Goal: Task Accomplishment & Management: Use online tool/utility

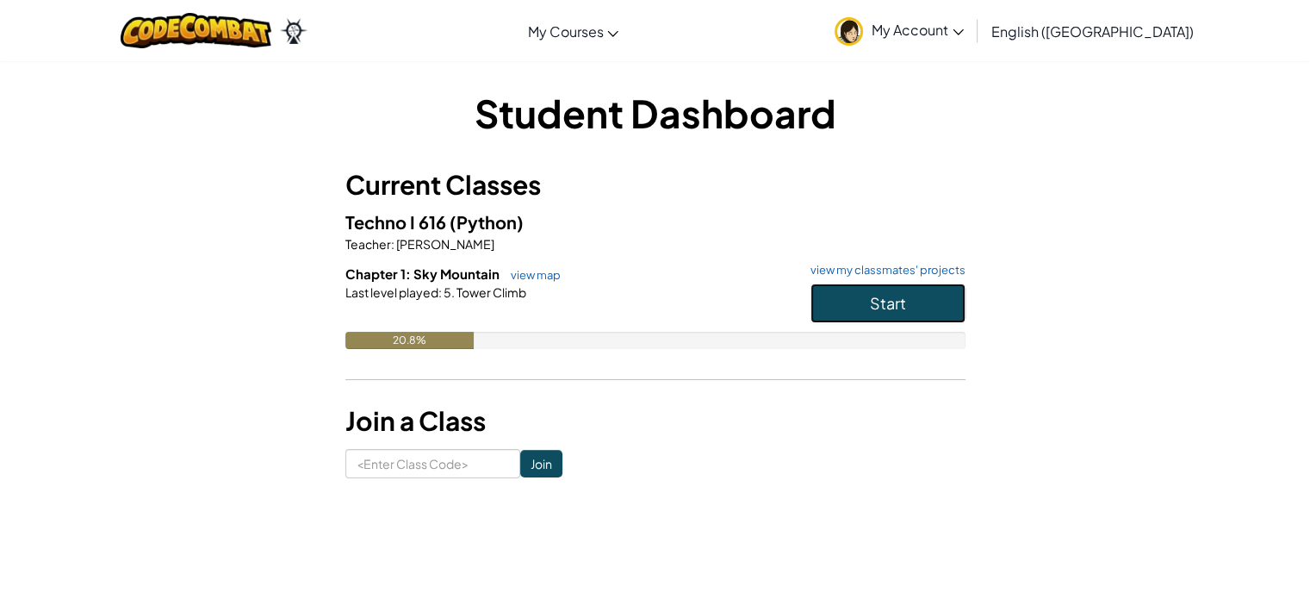
click at [946, 311] on button "Start" at bounding box center [888, 303] width 155 height 40
click at [882, 302] on span "Start" at bounding box center [888, 303] width 36 height 20
click at [915, 316] on button "Start" at bounding box center [888, 303] width 155 height 40
click at [916, 316] on button "Start" at bounding box center [888, 303] width 155 height 40
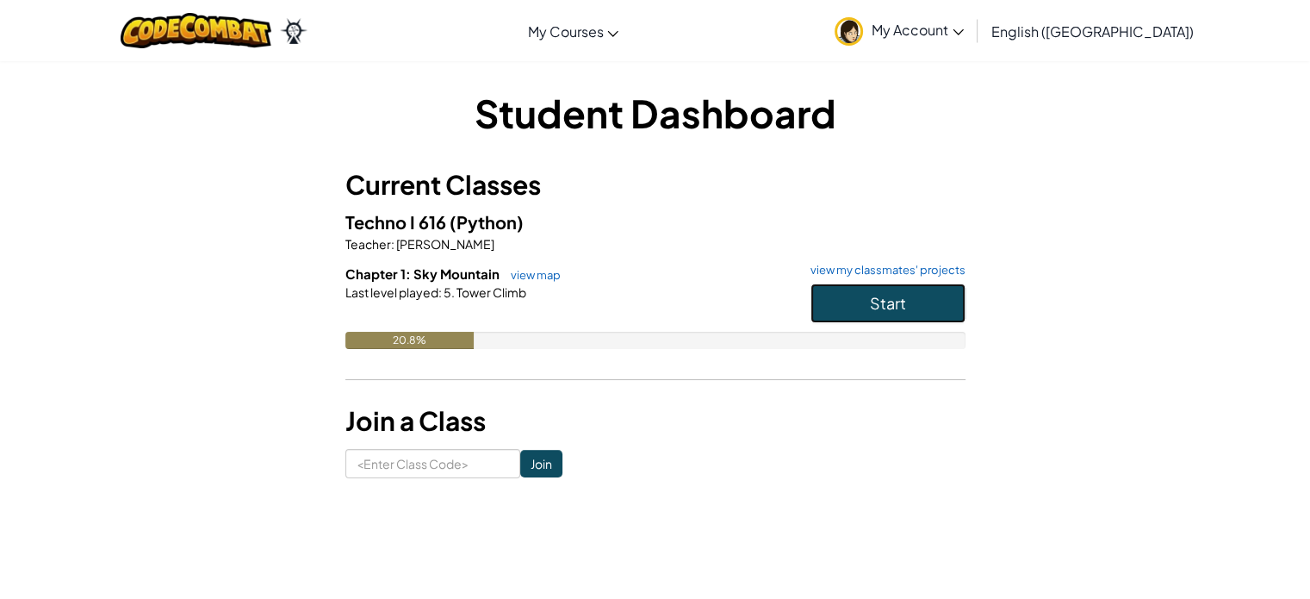
click at [916, 316] on button "Start" at bounding box center [888, 303] width 155 height 40
click at [473, 345] on div "20.8%" at bounding box center [655, 340] width 620 height 17
click at [458, 338] on div "20.8%" at bounding box center [409, 340] width 129 height 17
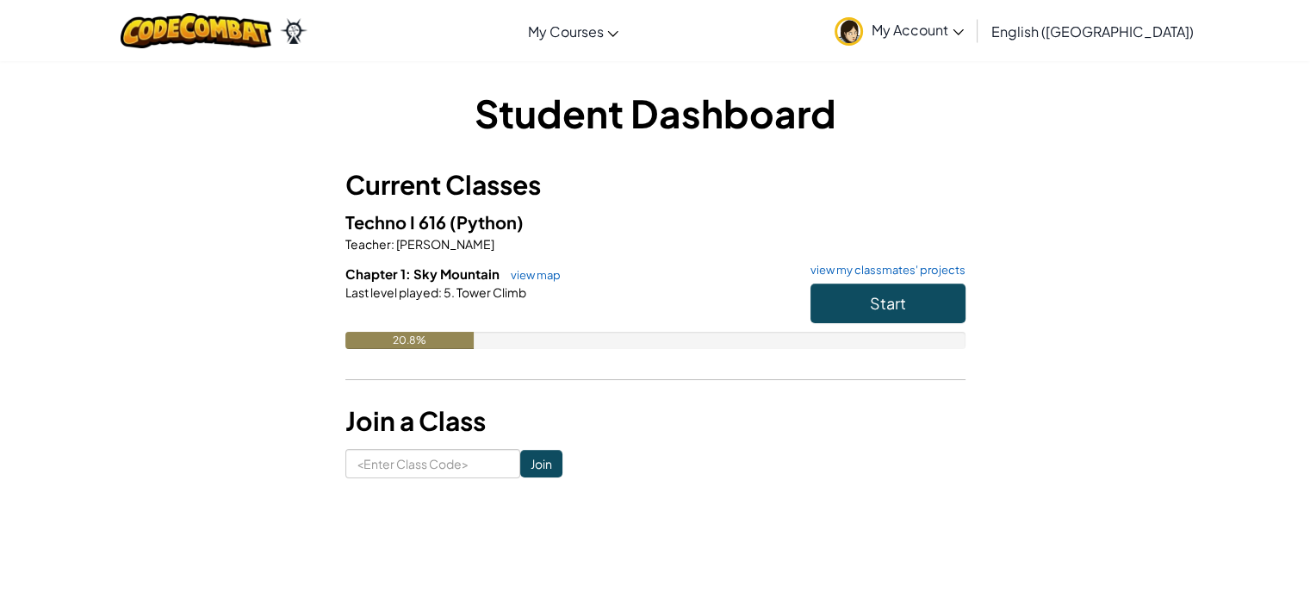
click at [575, 295] on div "Last level played : 5. Tower Climb" at bounding box center [655, 291] width 620 height 17
drag, startPoint x: 339, startPoint y: 284, endPoint x: 456, endPoint y: 289, distance: 116.4
click at [456, 289] on div "Student Dashboard Current Classes Techno I 616 (Python) Teacher : ELISEO TORAL …" at bounding box center [656, 282] width 1008 height 392
click at [593, 286] on div "Last level played : 5. Tower Climb" at bounding box center [655, 291] width 620 height 17
click at [867, 299] on button "Start" at bounding box center [888, 303] width 155 height 40
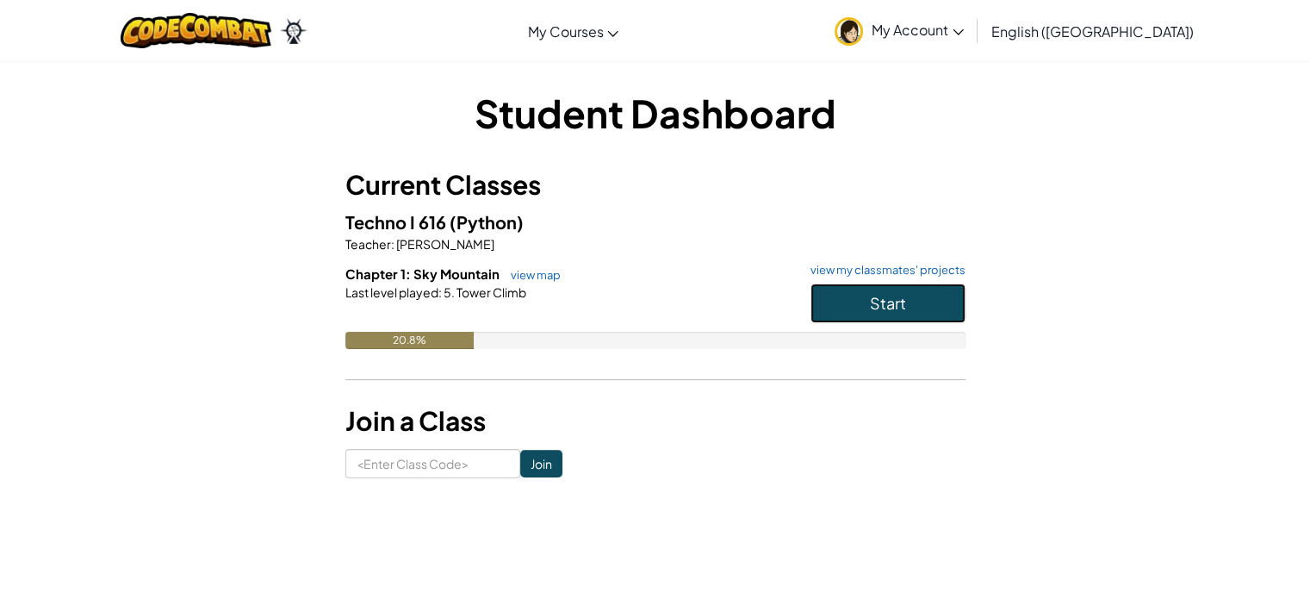
click at [867, 299] on button "Start" at bounding box center [888, 303] width 155 height 40
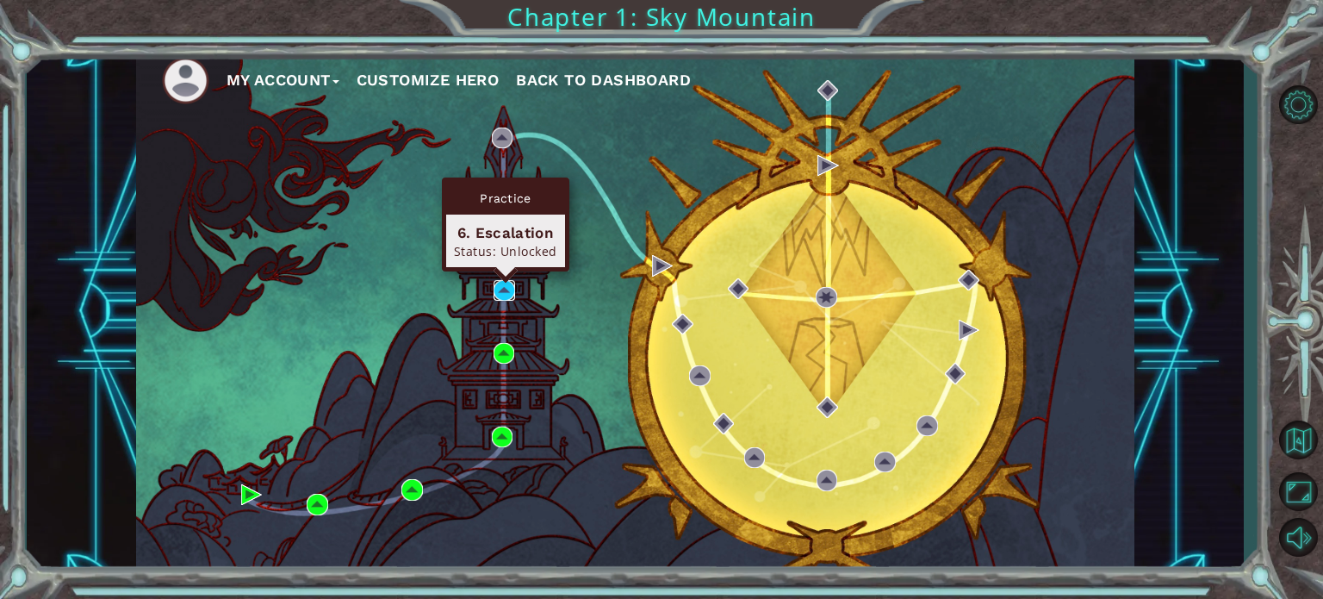
click at [505, 290] on img at bounding box center [504, 290] width 21 height 21
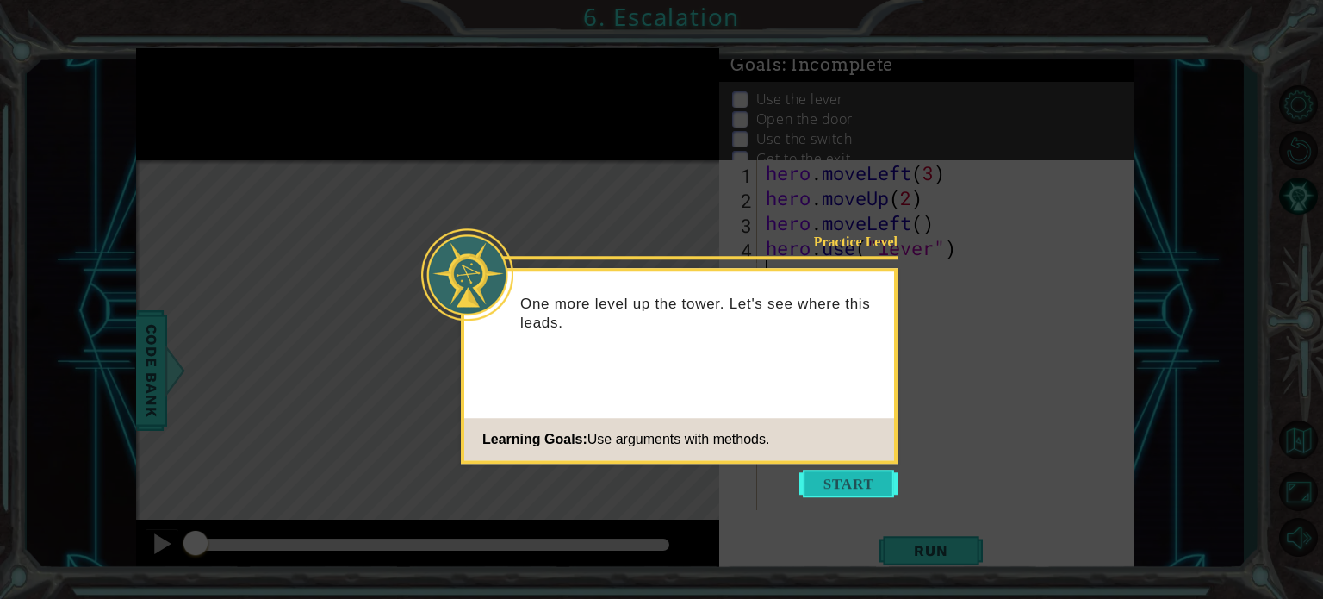
click at [851, 479] on button "Start" at bounding box center [848, 483] width 98 height 28
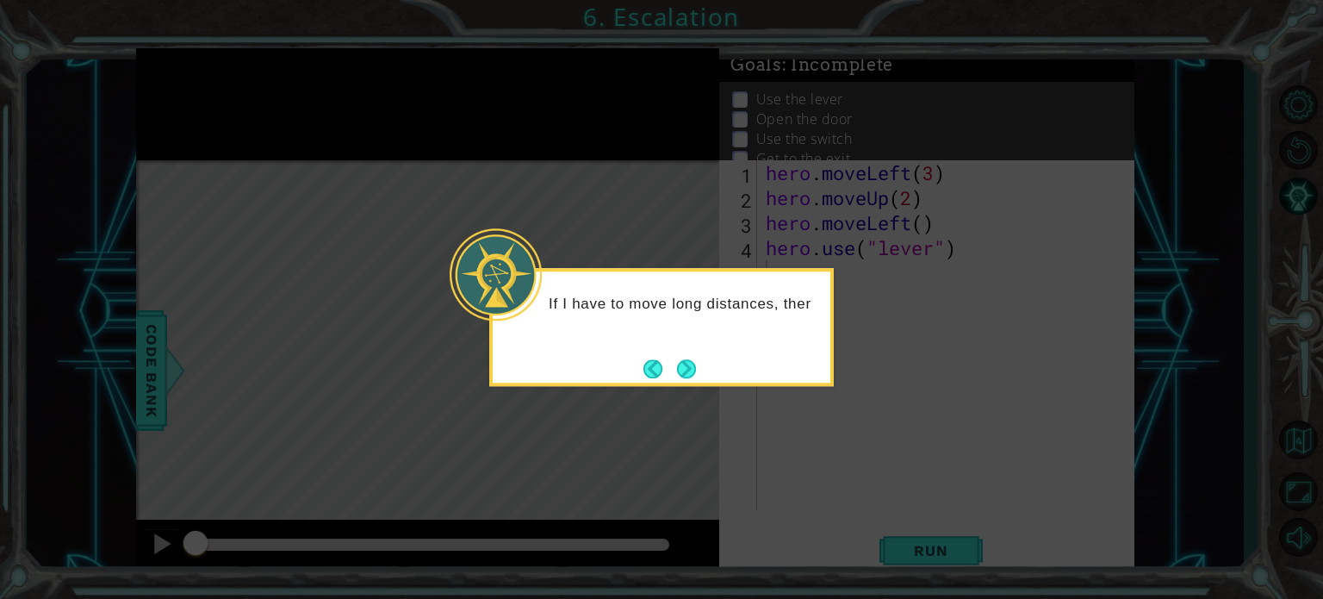
click at [685, 364] on button "Next" at bounding box center [686, 368] width 21 height 21
click at [685, 364] on icon at bounding box center [661, 299] width 1323 height 599
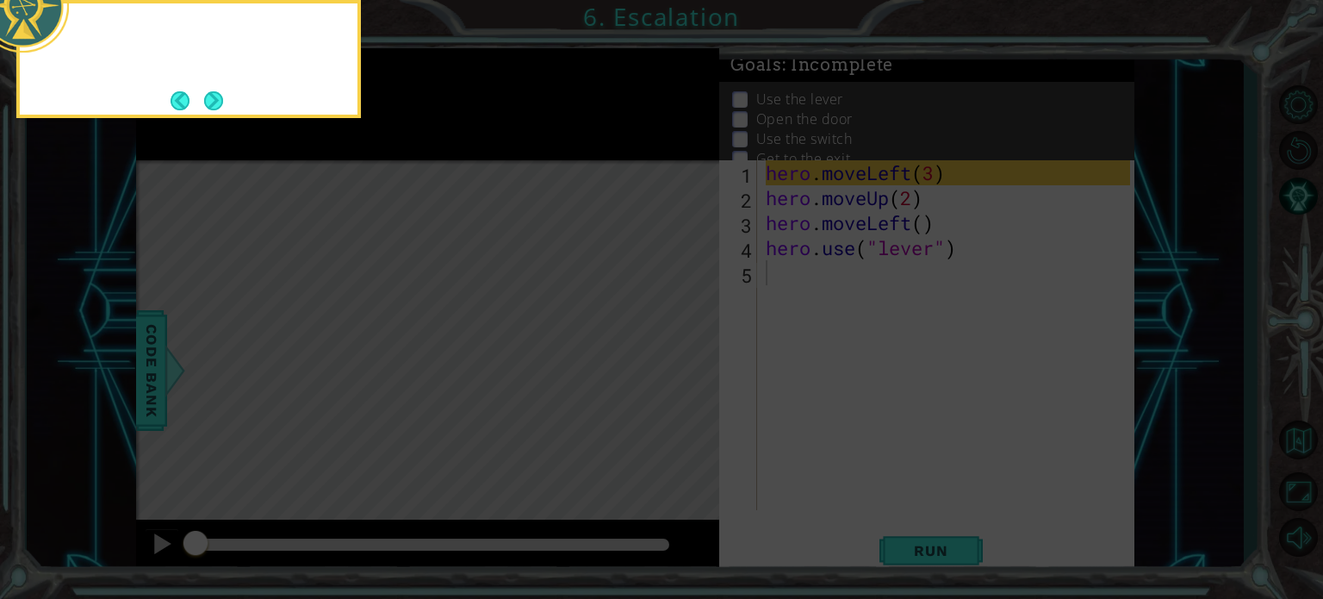
click at [685, 364] on icon at bounding box center [661, 90] width 1323 height 1018
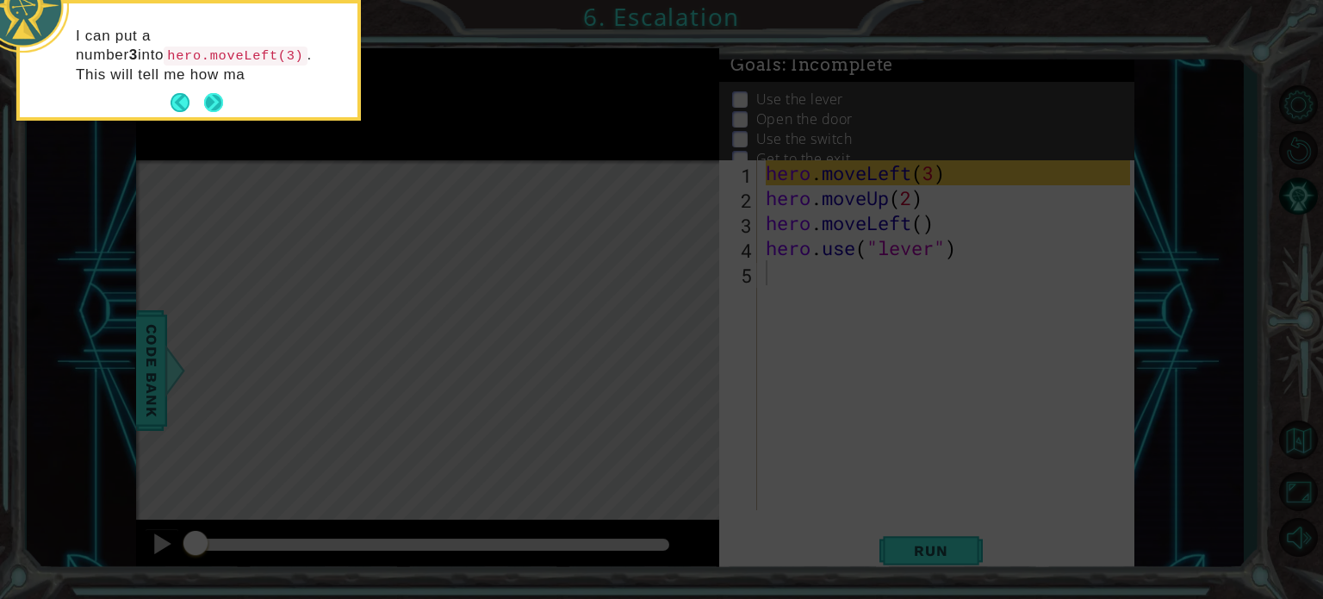
click at [224, 102] on div "I can put a number 3 into hero.moveLeft(3) . This will tell me how ma" at bounding box center [189, 63] width 338 height 107
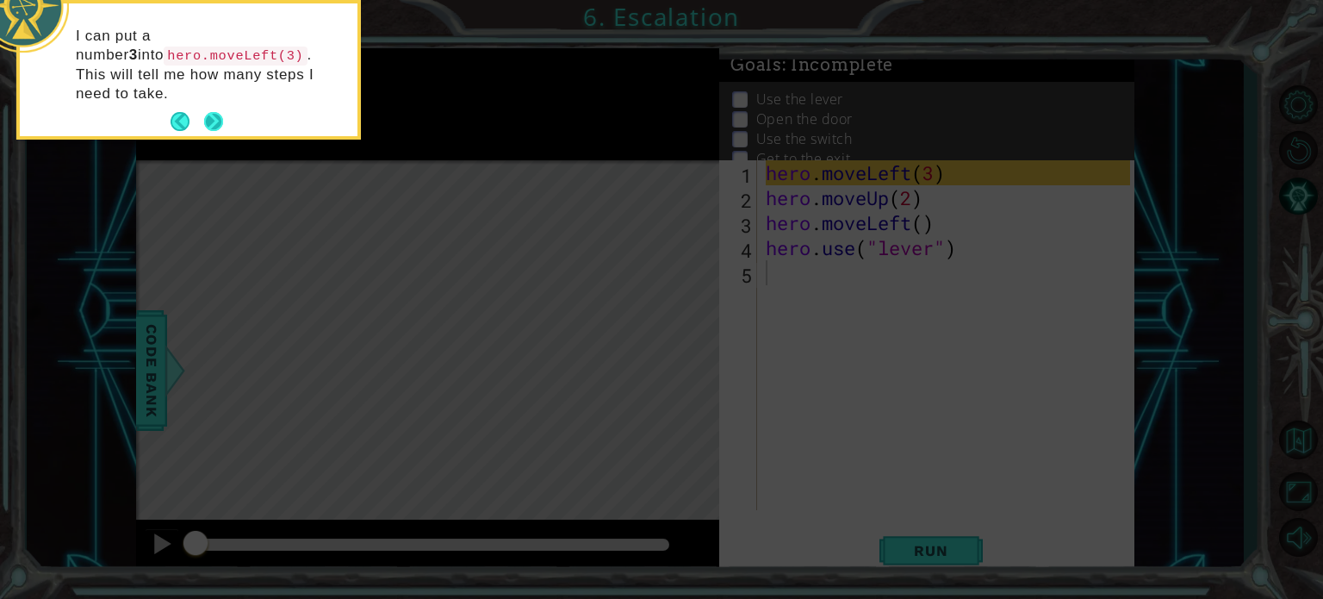
click at [220, 111] on button "Next" at bounding box center [213, 121] width 21 height 21
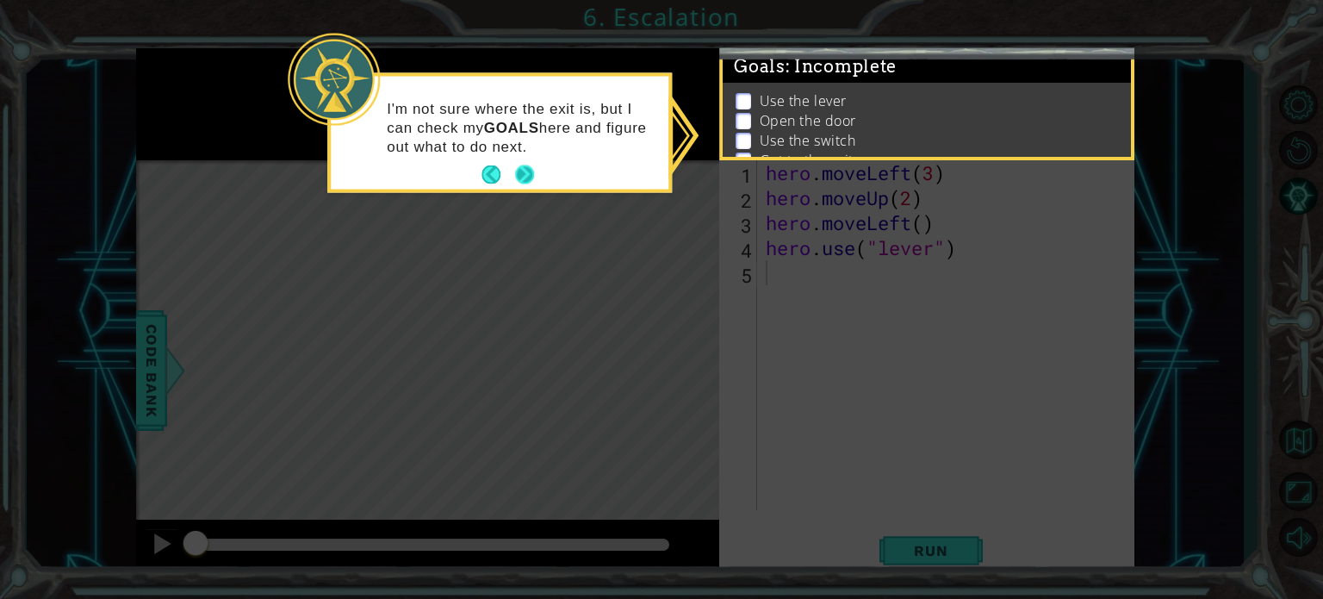
click at [528, 171] on button "Next" at bounding box center [524, 175] width 23 height 23
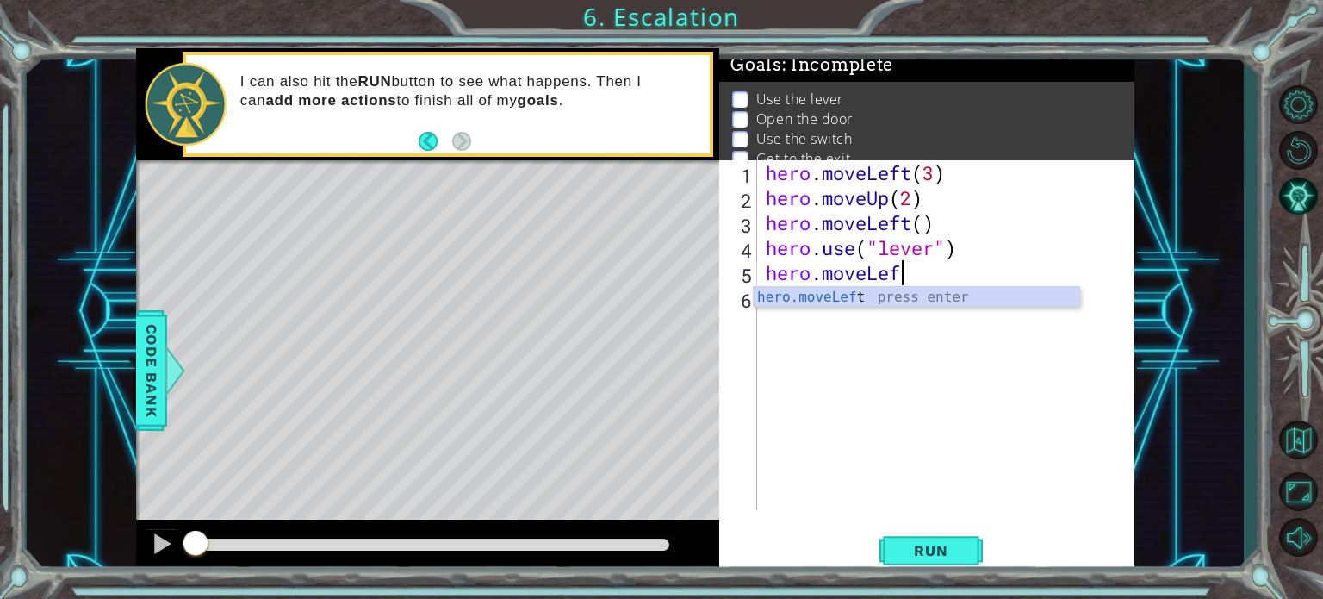
scroll to position [0, 5]
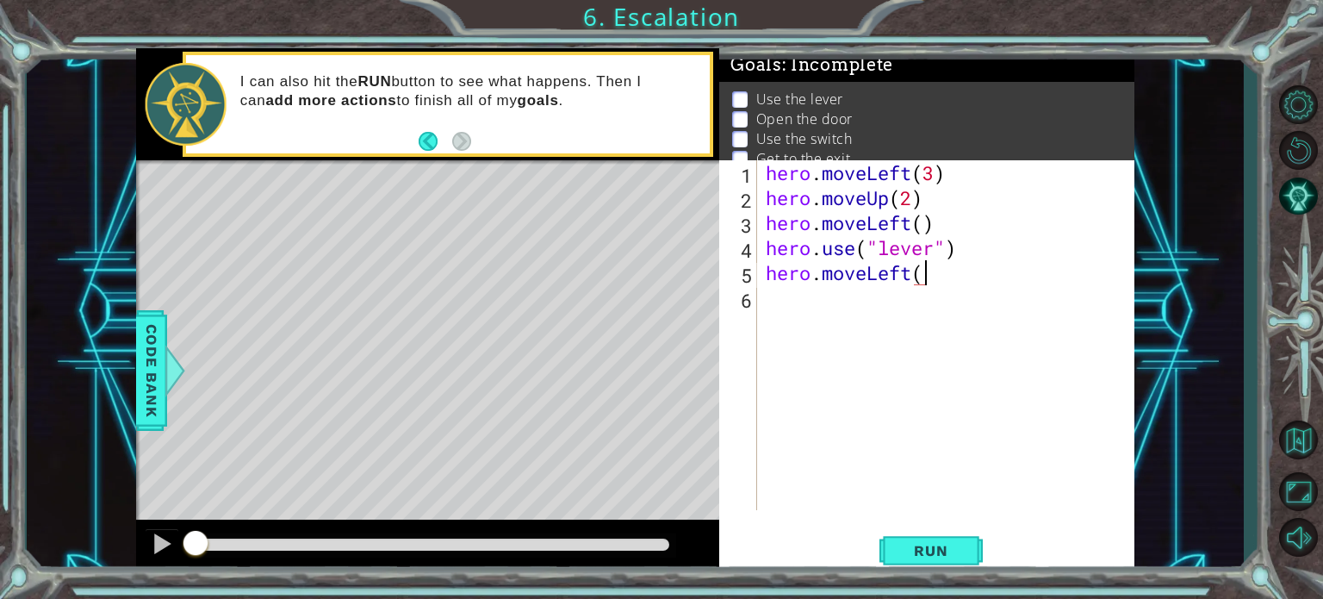
type textarea "hero.moveLeft()"
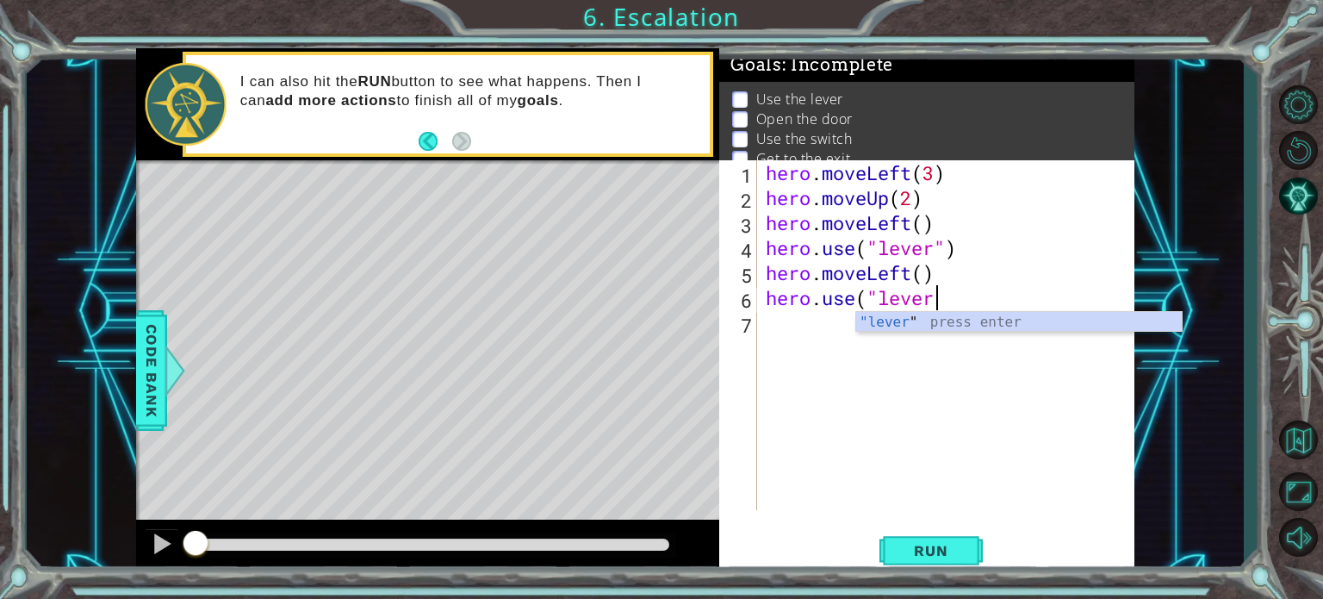
scroll to position [0, 7]
type textarea "hero.use("lever")"
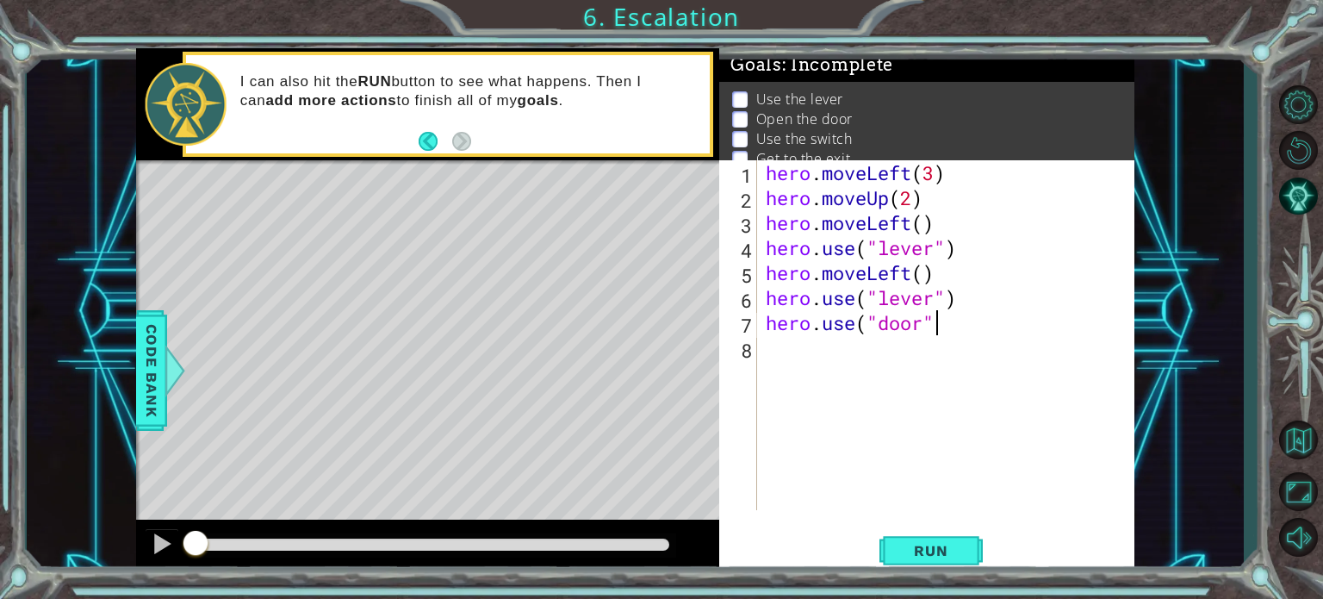
type textarea "hero.use("door")"
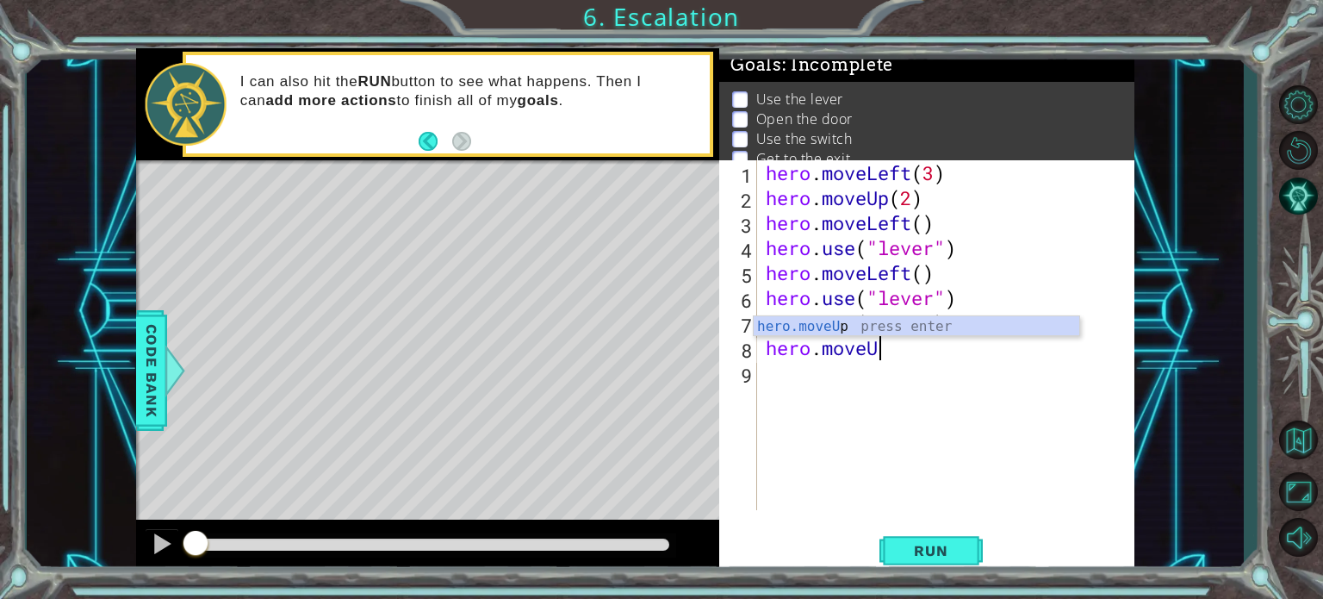
scroll to position [0, 4]
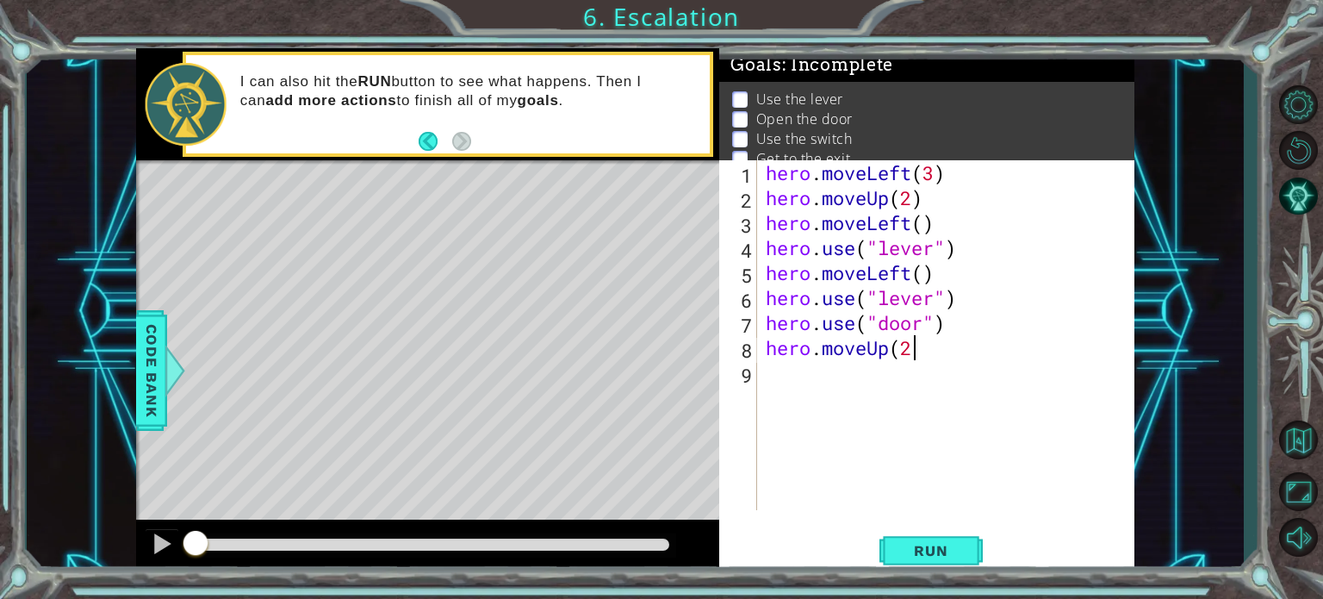
type textarea "hero.moveUp(2)"
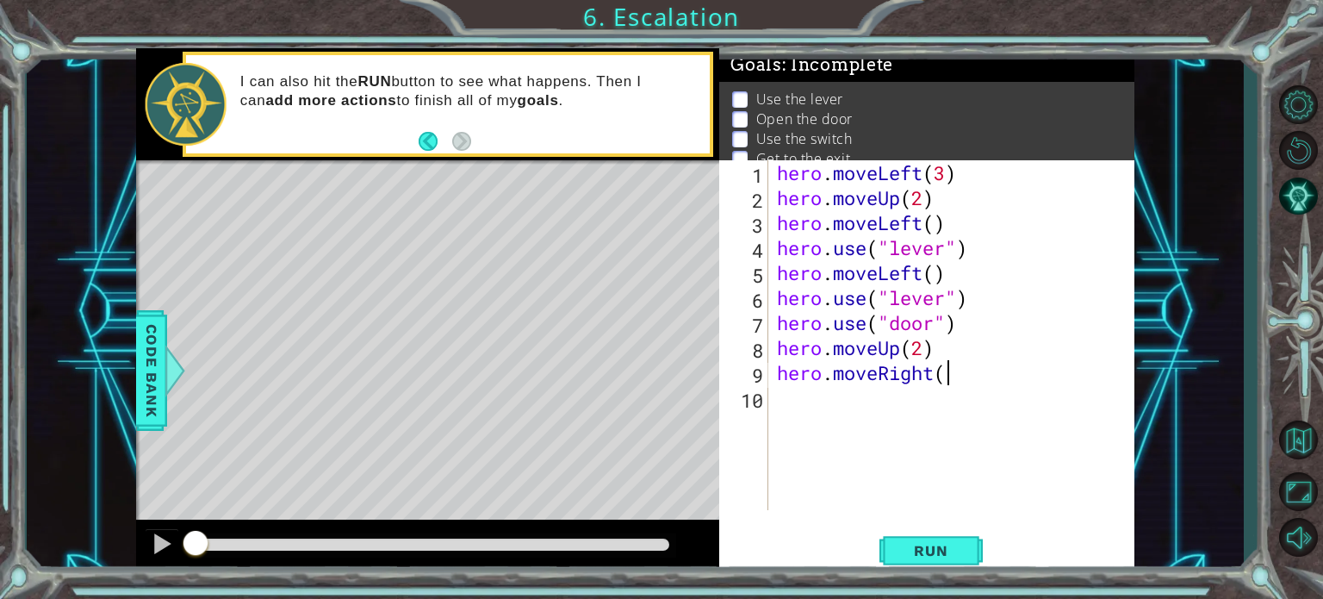
scroll to position [0, 7]
type textarea "hero.moveRight(2)"
type textarea "hero.use("switch")"
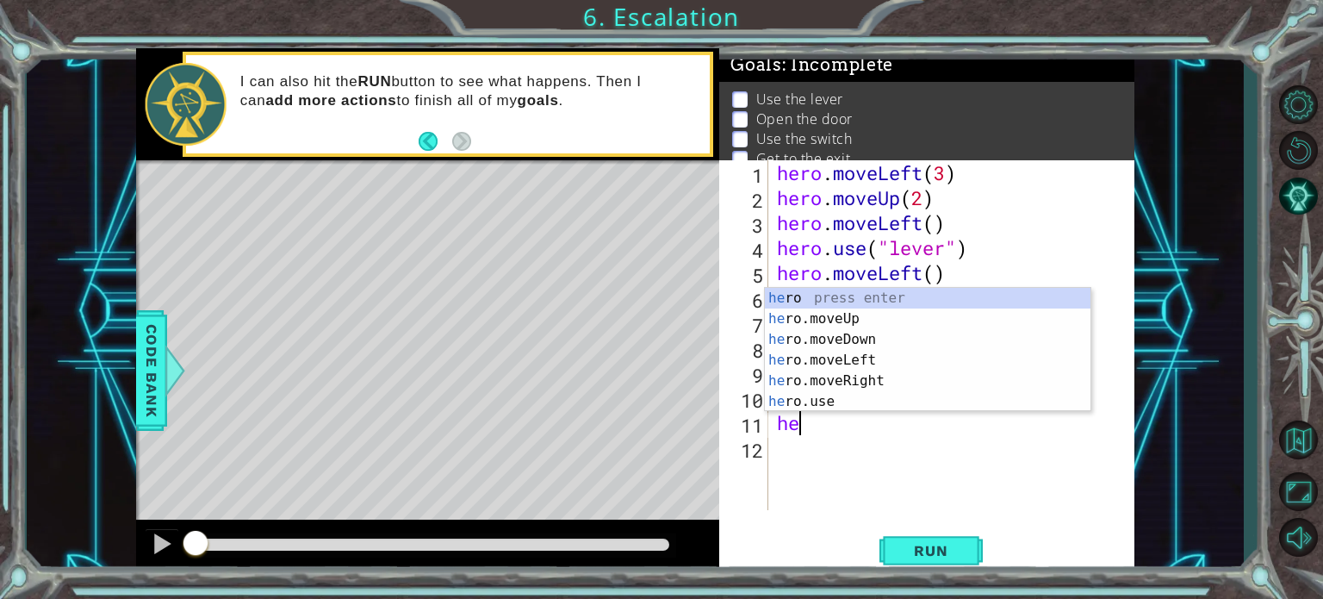
scroll to position [0, 0]
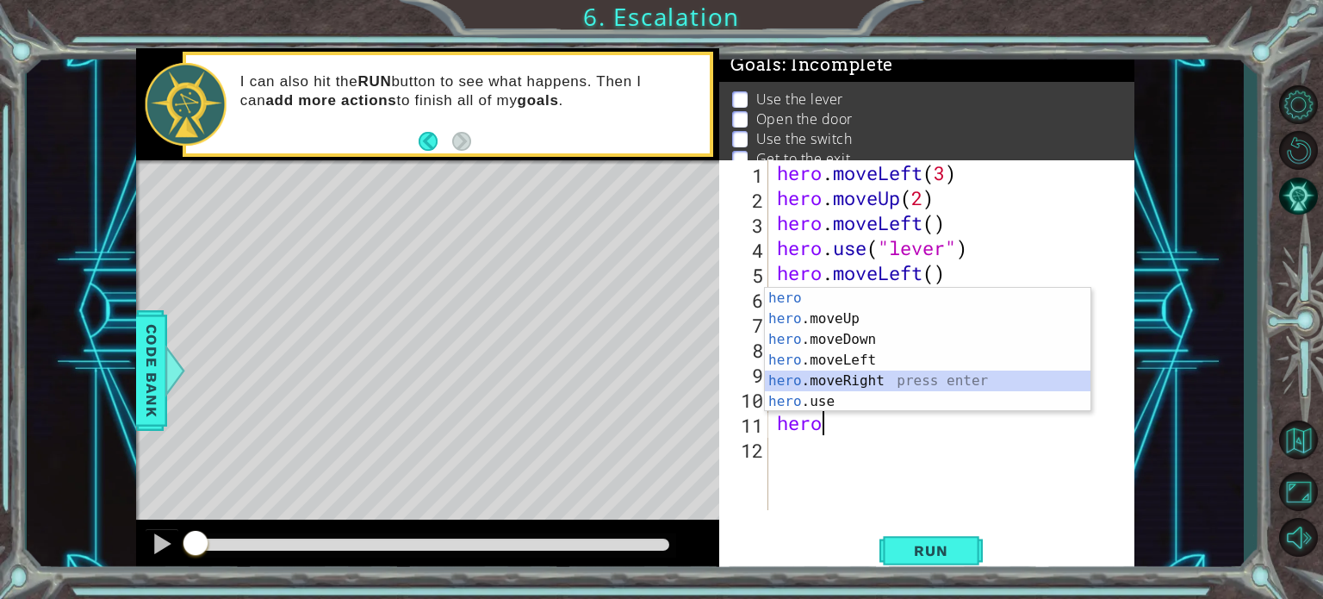
click at [959, 376] on div "hero press enter hero .moveUp press enter hero .moveDown press enter hero .move…" at bounding box center [928, 370] width 326 height 165
type textarea "hero.moveRight(1)"
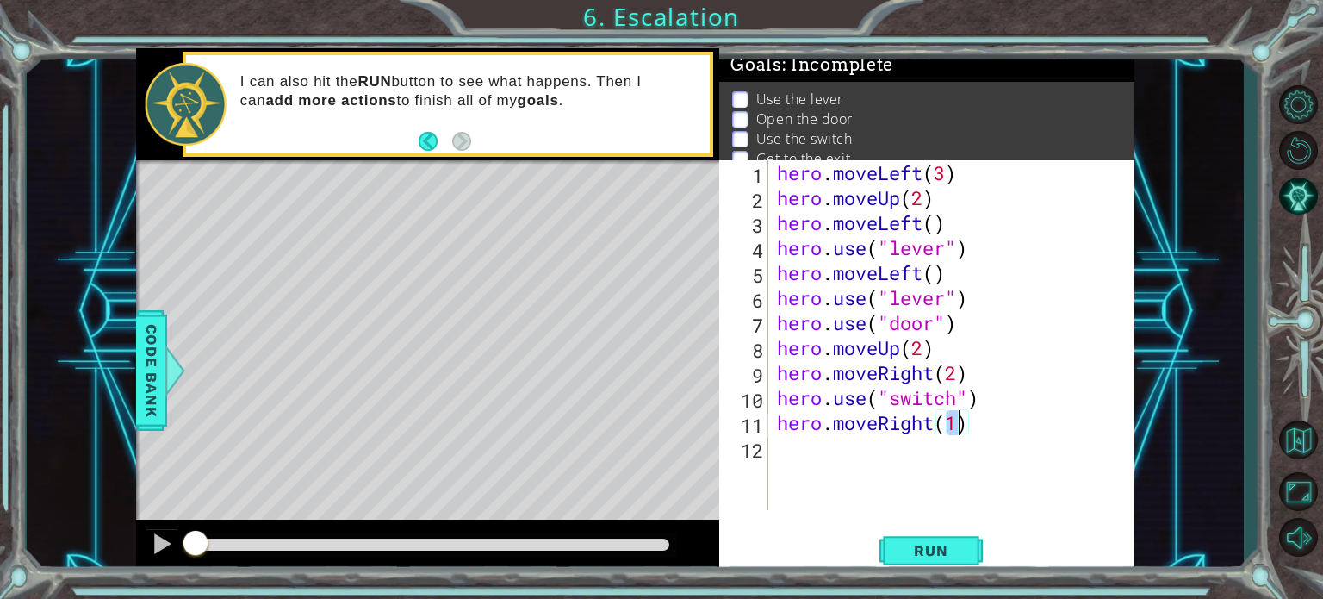
click at [1027, 443] on div "hero . moveLeft ( 3 ) hero . moveUp ( 2 ) hero . moveLeft ( ) hero . use ( "lev…" at bounding box center [957, 360] width 366 height 400
click at [957, 421] on div "hero . moveLeft ( 3 ) hero . moveUp ( 2 ) hero . moveLeft ( ) hero . use ( "lev…" at bounding box center [957, 360] width 366 height 400
type textarea "hero.moveRight()"
click at [847, 448] on div "hero . moveLeft ( 3 ) hero . moveUp ( 2 ) hero . moveLeft ( ) hero . use ( "lev…" at bounding box center [957, 360] width 366 height 400
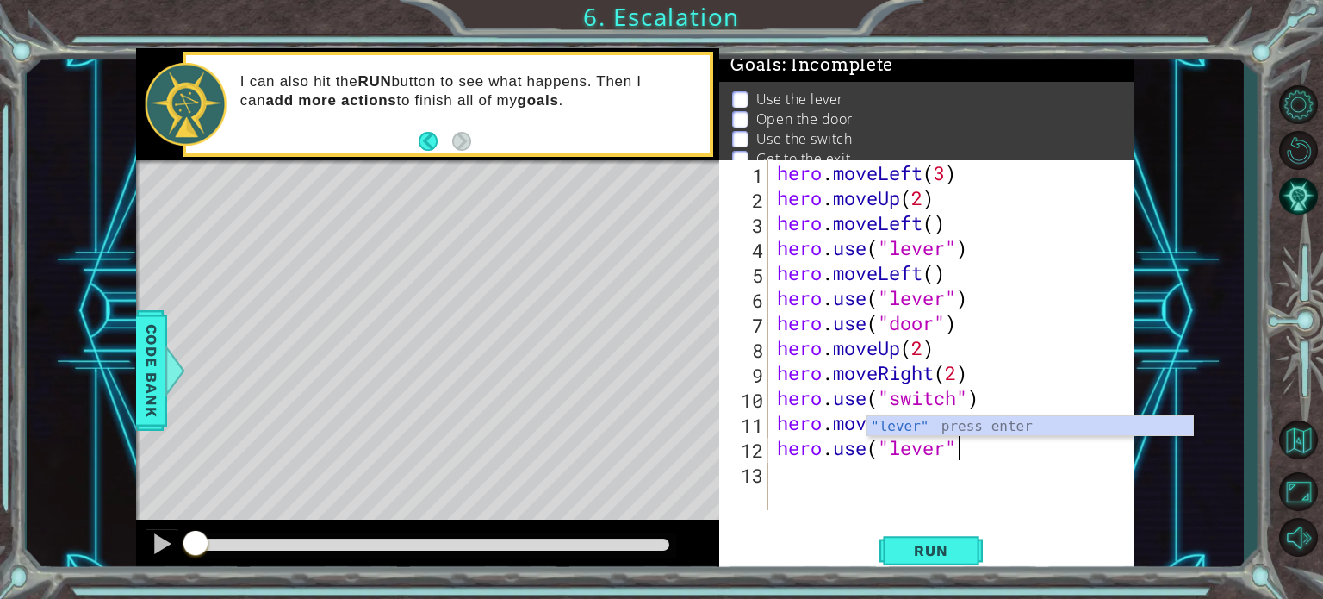
scroll to position [0, 7]
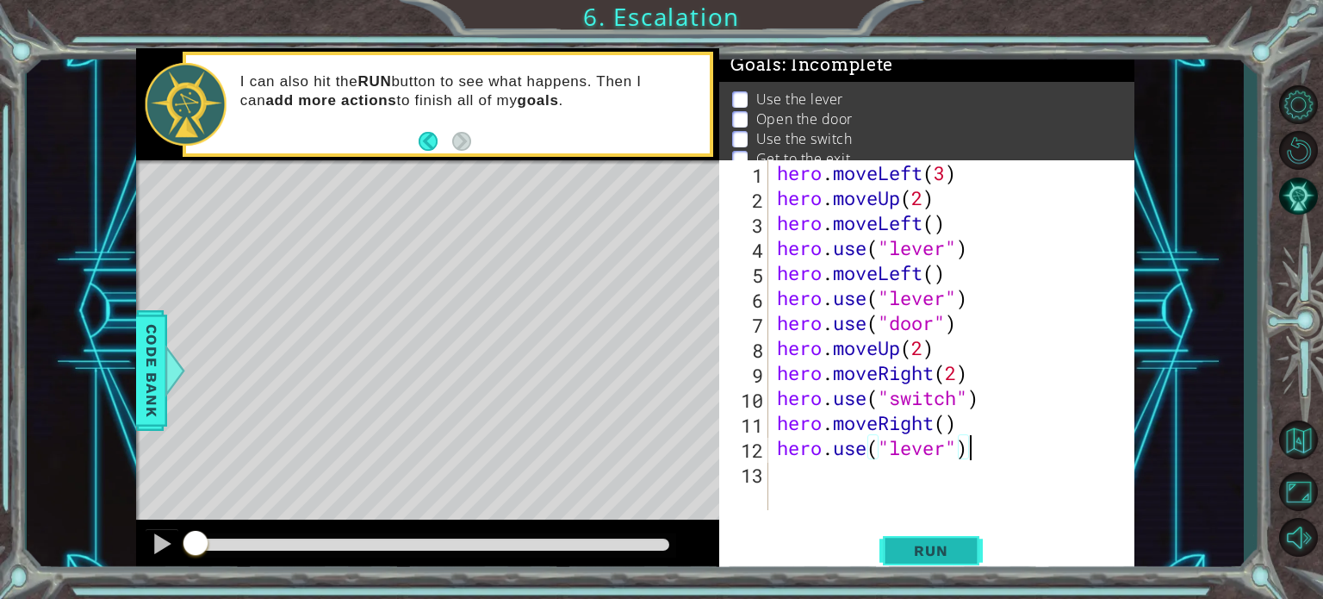
type textarea "hero.use("lever")"
click at [944, 553] on span "Run" at bounding box center [931, 550] width 68 height 17
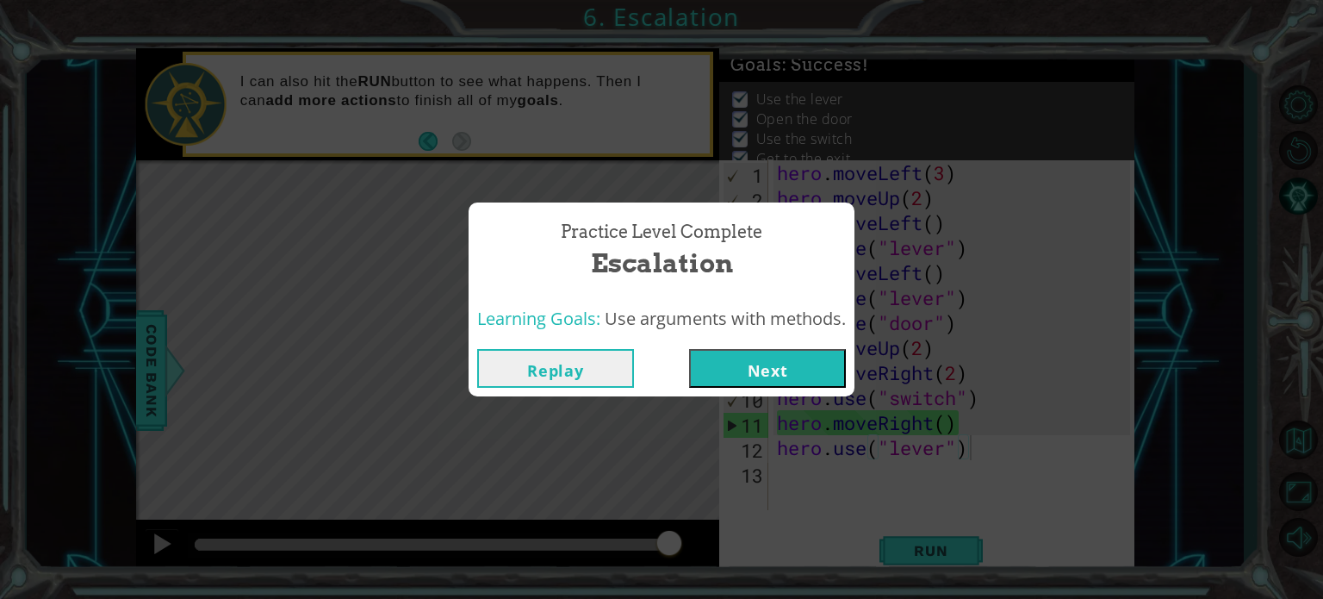
click at [834, 357] on button "Next" at bounding box center [767, 368] width 157 height 39
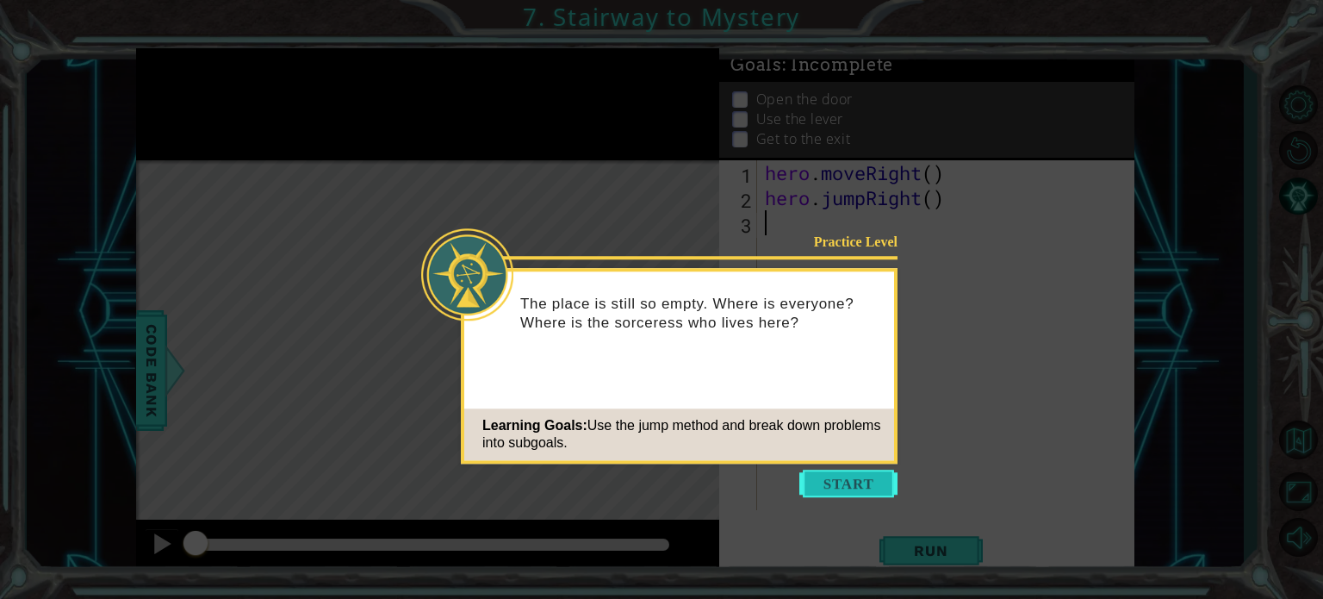
click at [856, 484] on button "Start" at bounding box center [848, 483] width 98 height 28
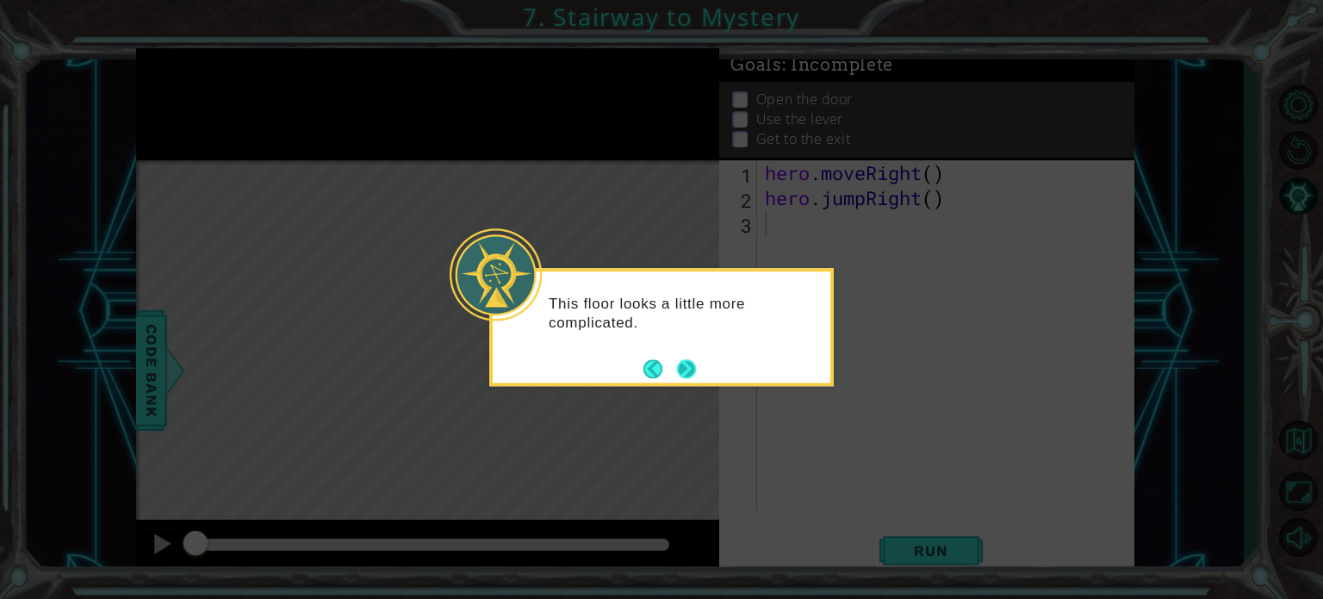
click at [689, 366] on button "Next" at bounding box center [686, 368] width 19 height 19
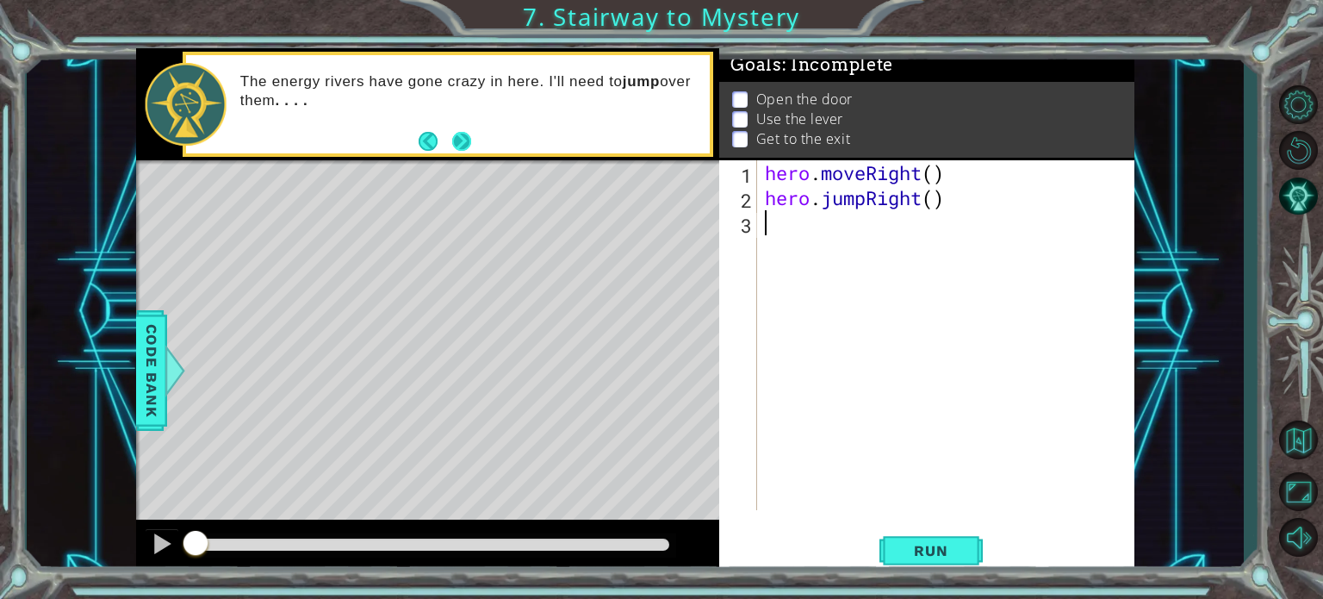
click at [471, 139] on button "Next" at bounding box center [461, 141] width 19 height 19
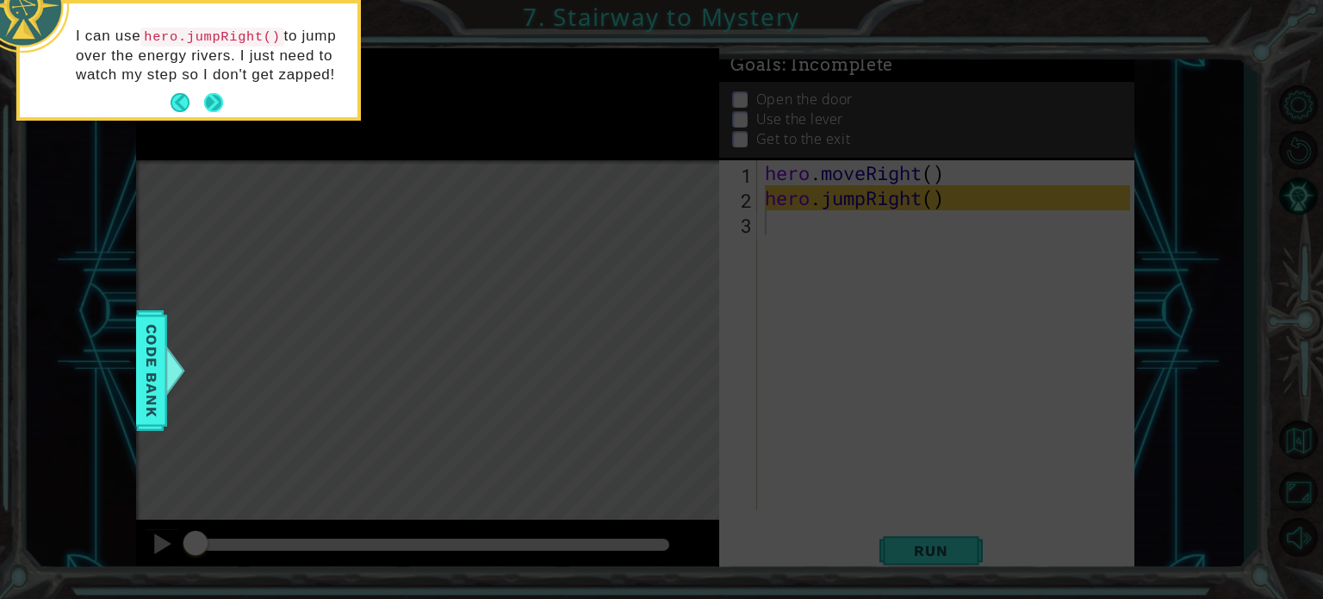
click at [221, 99] on button "Next" at bounding box center [213, 102] width 19 height 19
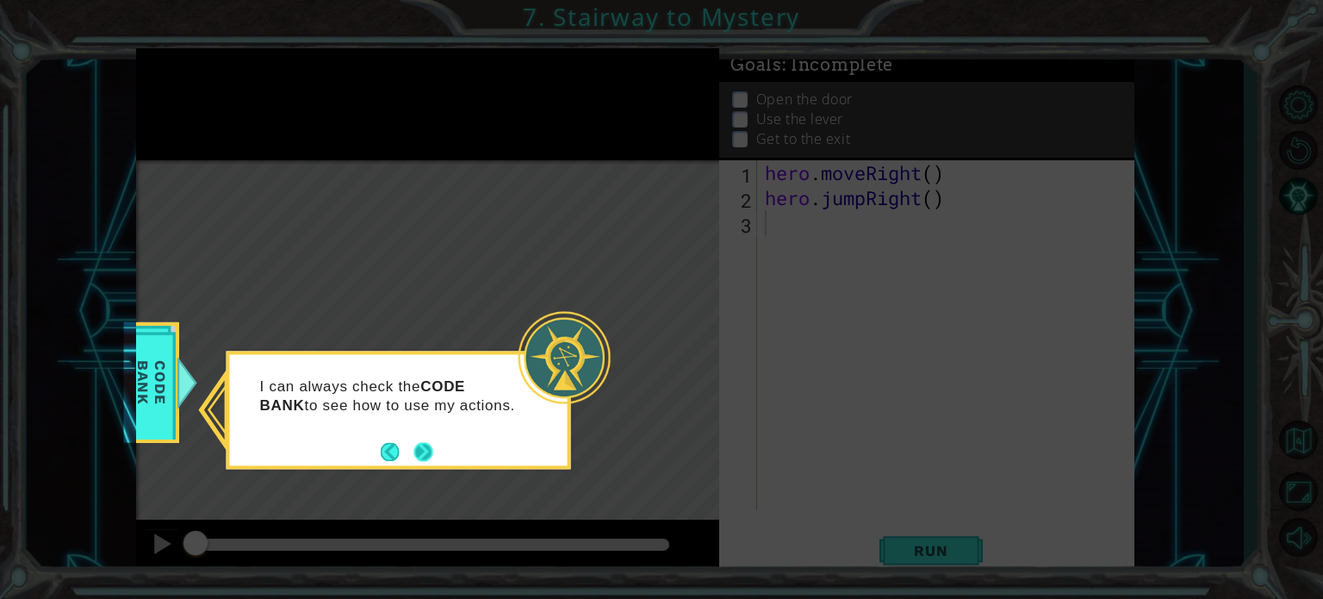
click at [427, 450] on button "Next" at bounding box center [423, 451] width 24 height 24
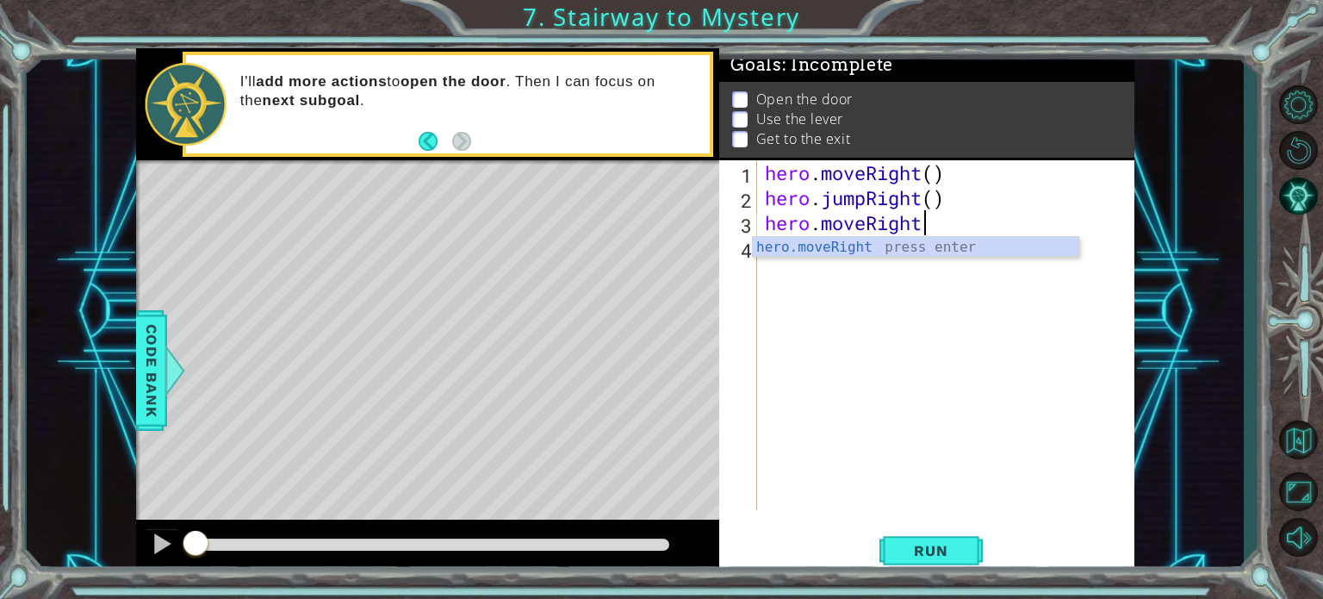
scroll to position [0, 7]
type textarea "hero.moveRight()"
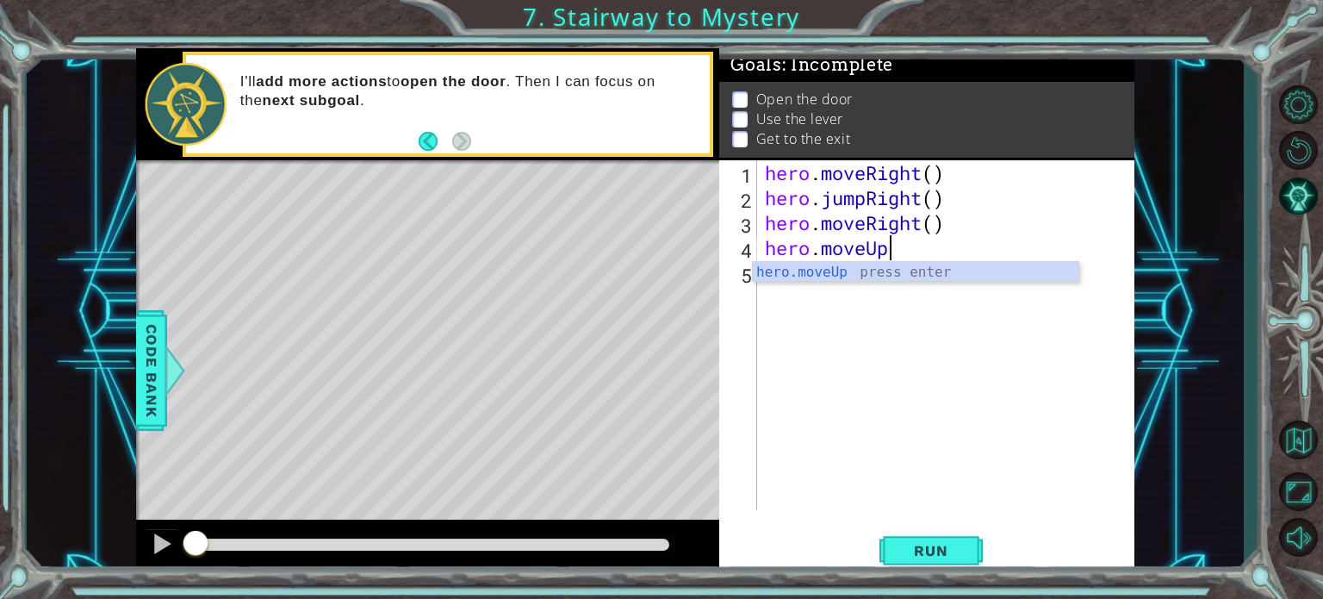
scroll to position [0, 4]
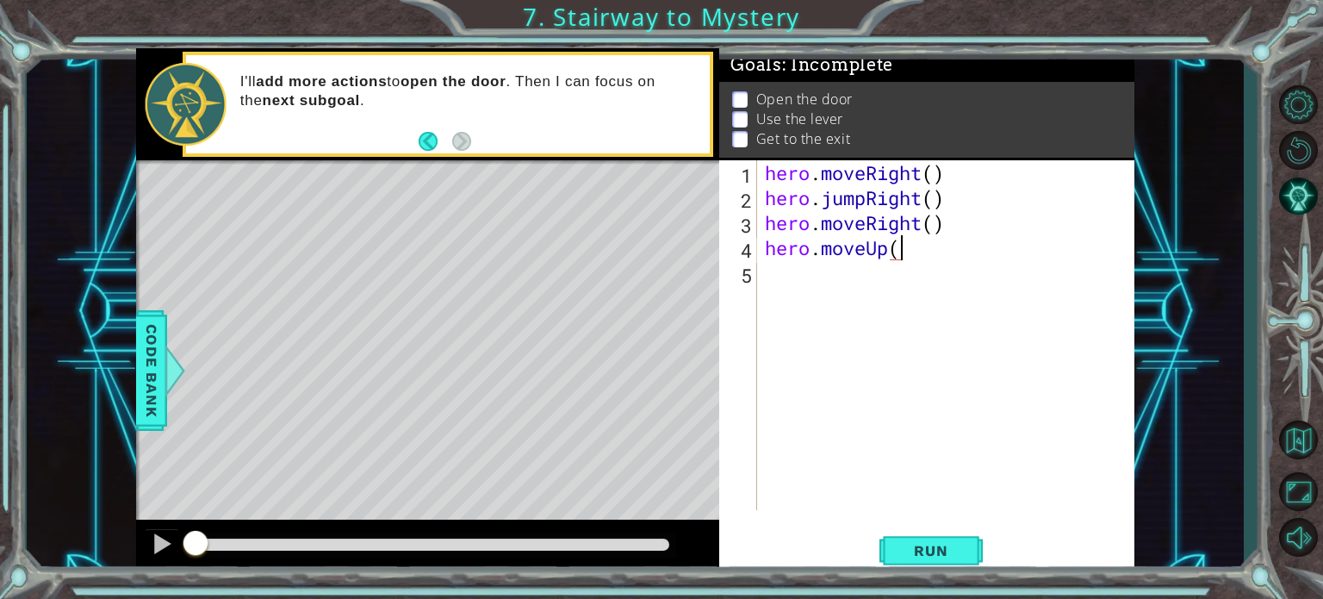
type textarea "hero.moveUp()"
type textarea "hero.use("door")"
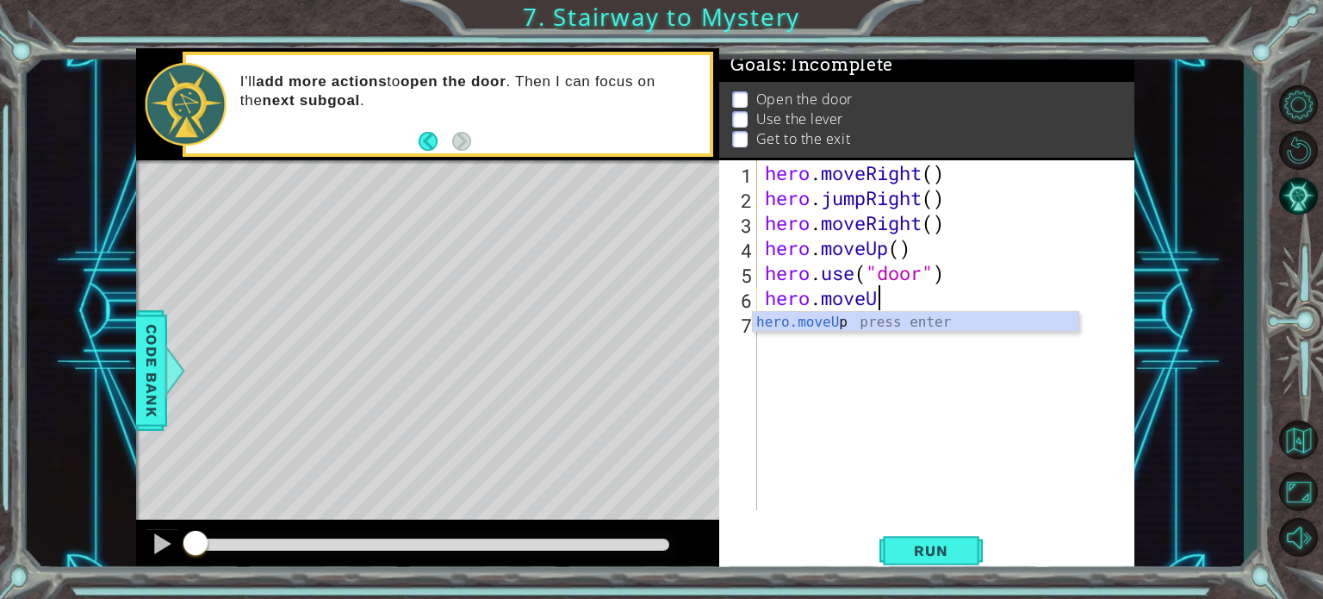
scroll to position [0, 4]
type textarea "hero.moveUp(2)"
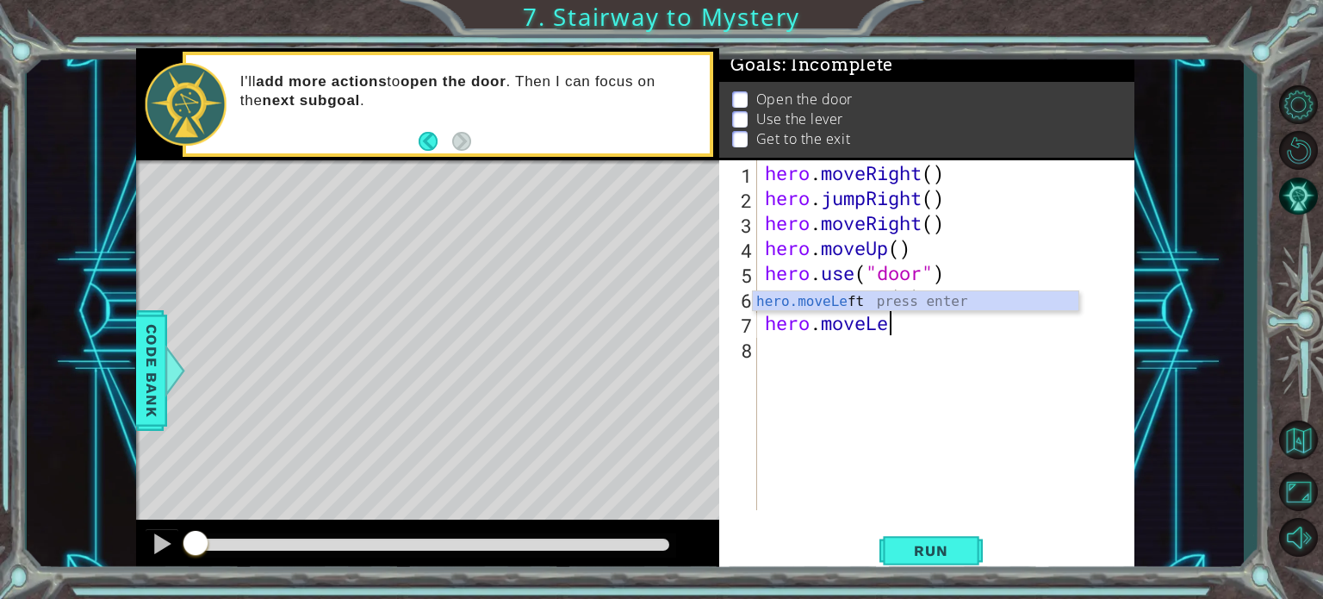
scroll to position [0, 5]
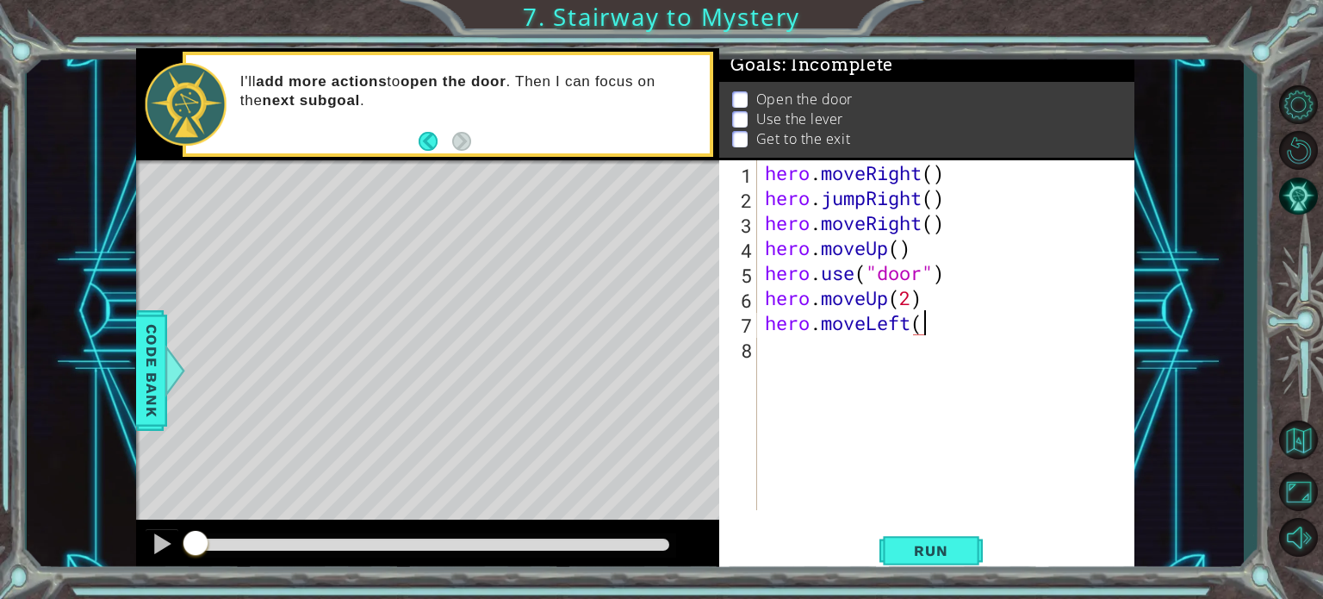
type textarea "hero.moveLeft()"
type textarea "hero.use("switch")"
click at [923, 548] on span "Run" at bounding box center [931, 550] width 68 height 17
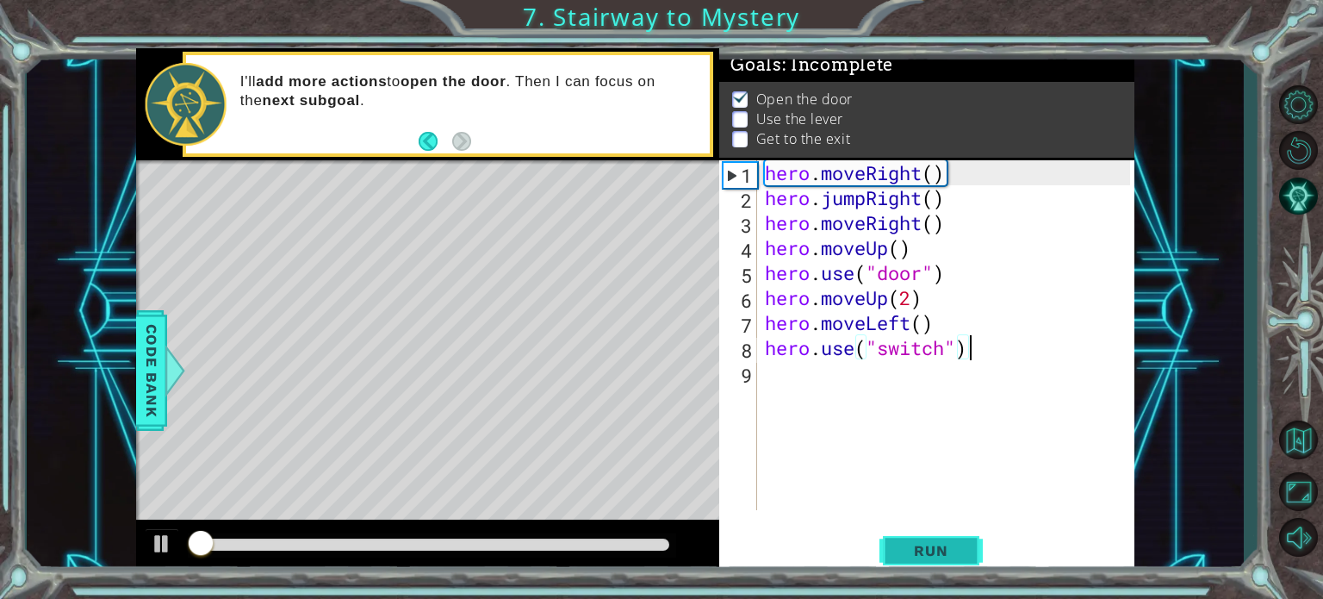
scroll to position [9, 0]
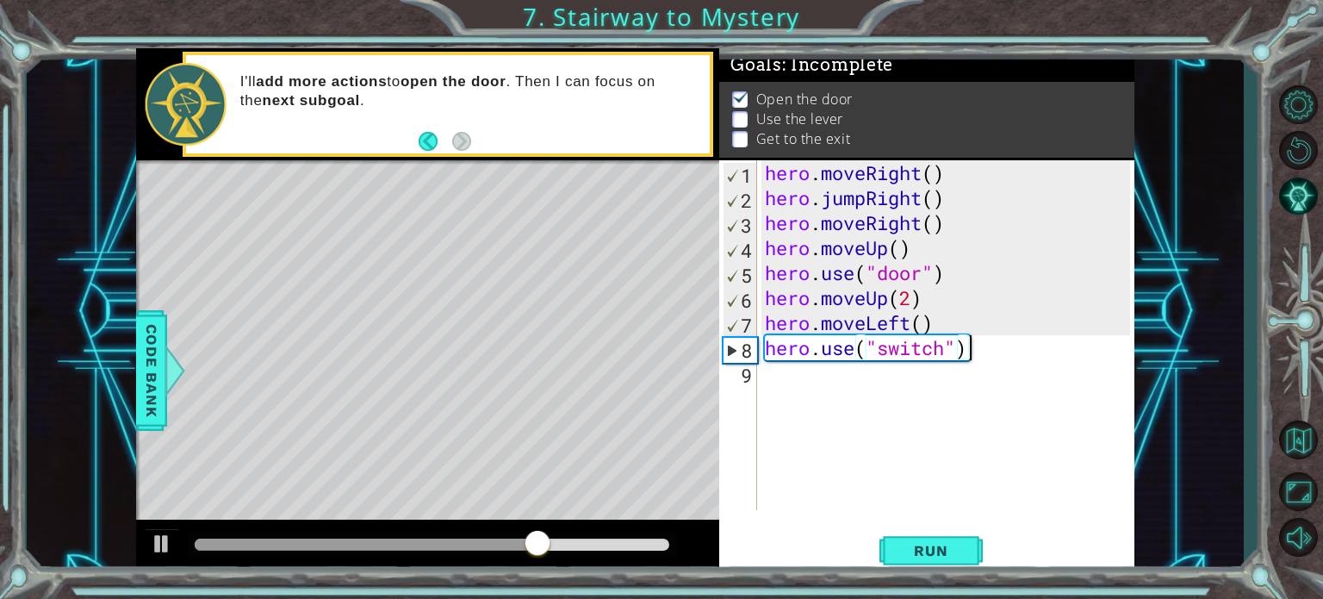
click at [1229, 24] on div "1 ההההההההההההההההההההההההההההההההההההההההההההההההההההההההההההההההההההההההההההה…" at bounding box center [661, 299] width 1323 height 599
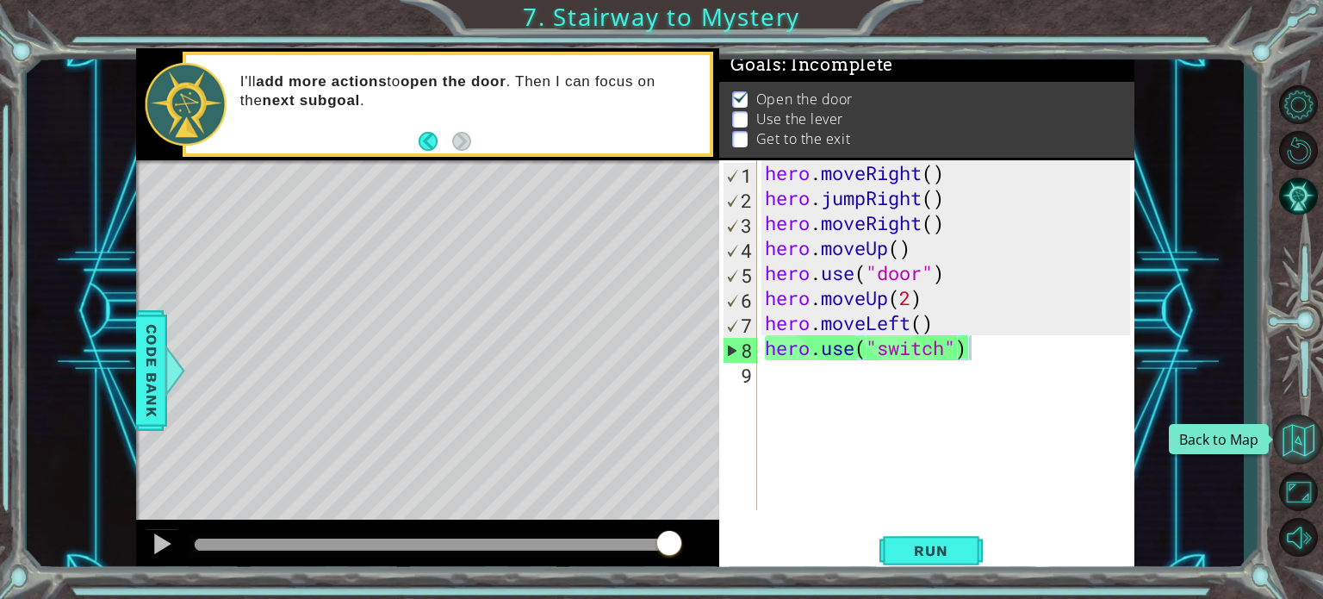
click at [1306, 438] on button "Back to Map" at bounding box center [1298, 439] width 50 height 50
